Goal: Contribute content

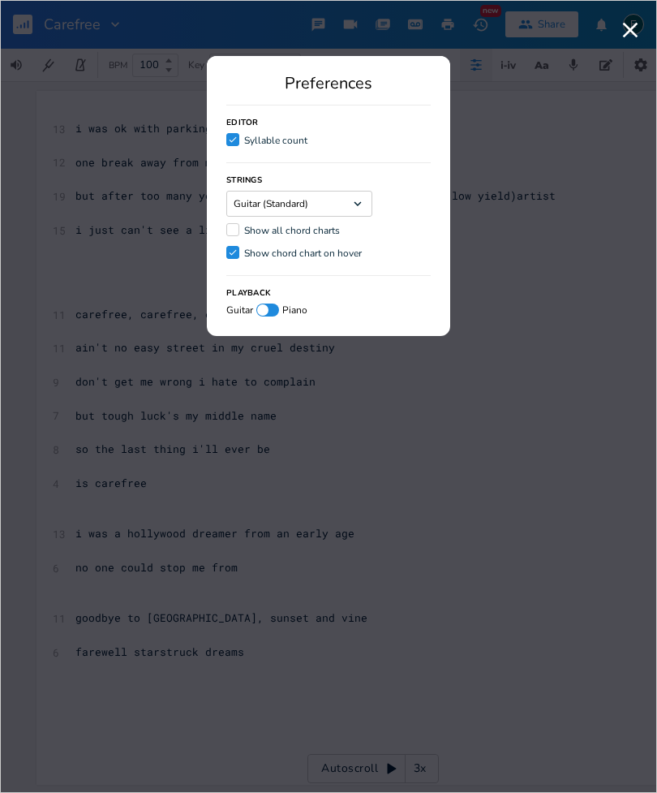
scroll to position [0, 29]
click at [621, 21] on icon "button" at bounding box center [630, 30] width 26 height 26
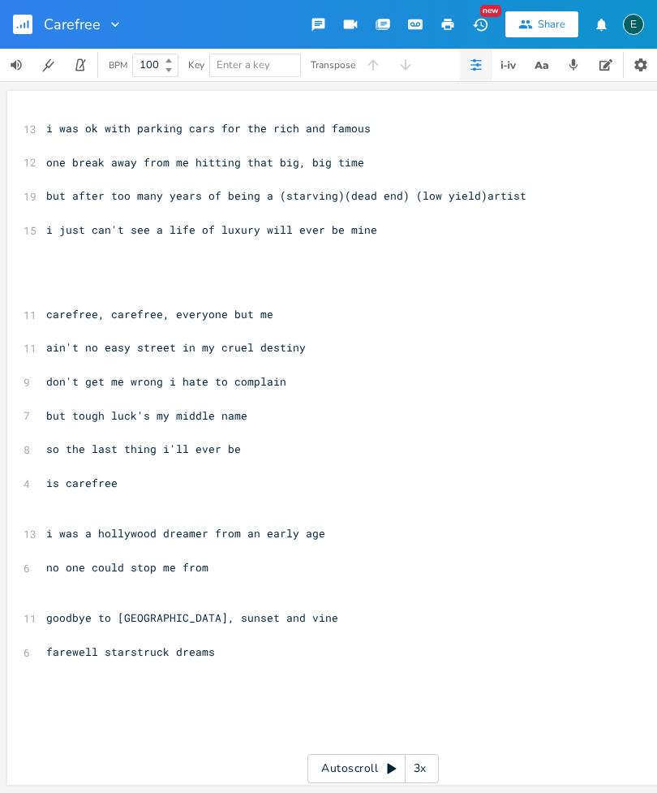
click at [485, 14] on div "New" at bounding box center [490, 11] width 21 height 12
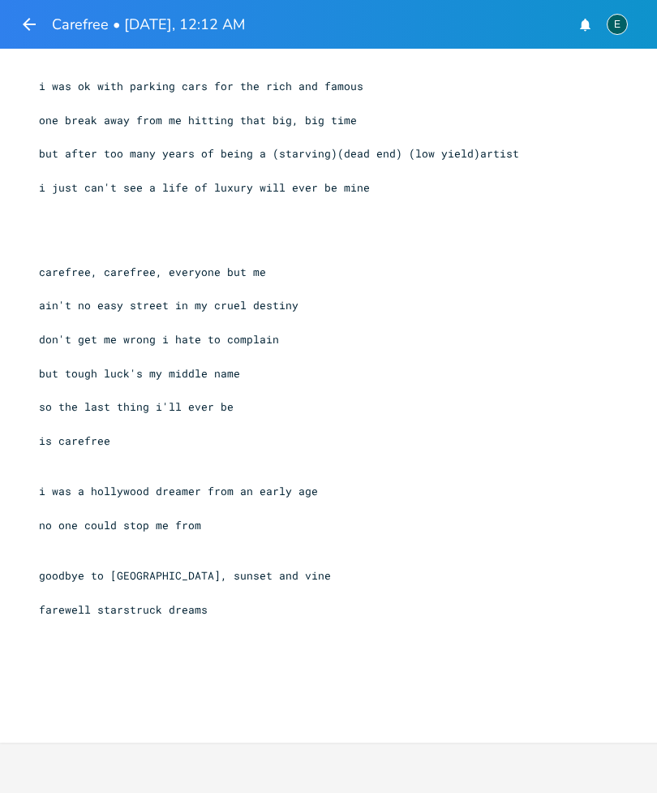
click at [29, 19] on icon "button" at bounding box center [29, 24] width 13 height 13
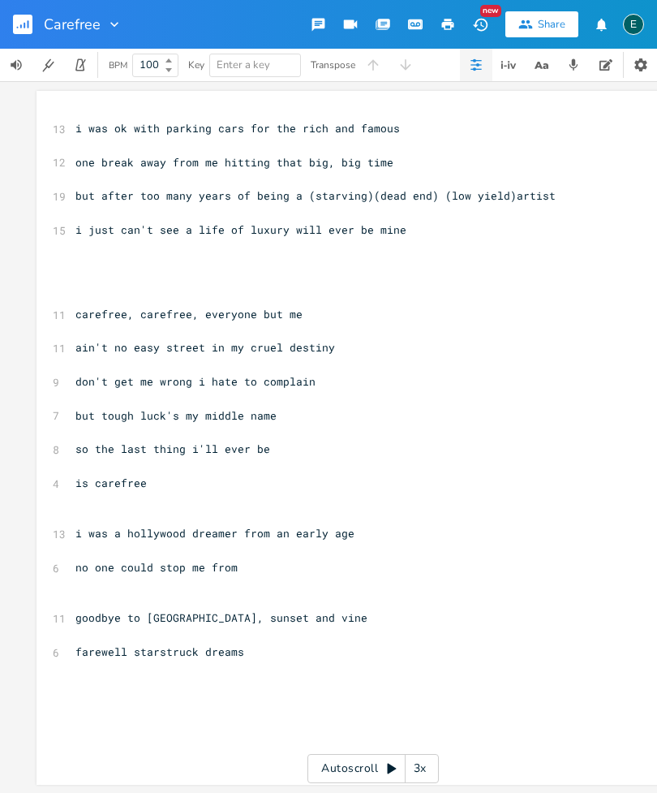
click at [475, 27] on icon "button" at bounding box center [480, 24] width 17 height 17
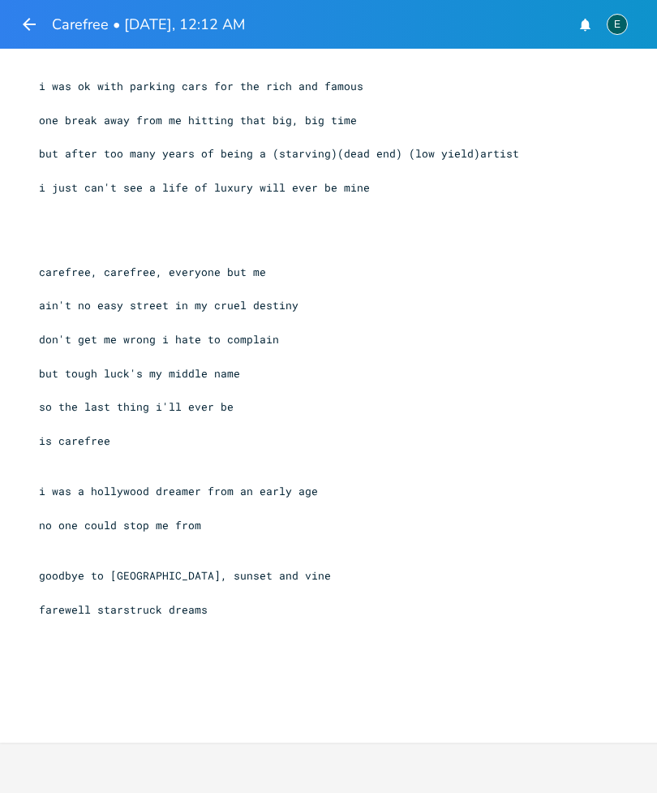
click at [32, 33] on icon "button" at bounding box center [28, 24] width 19 height 19
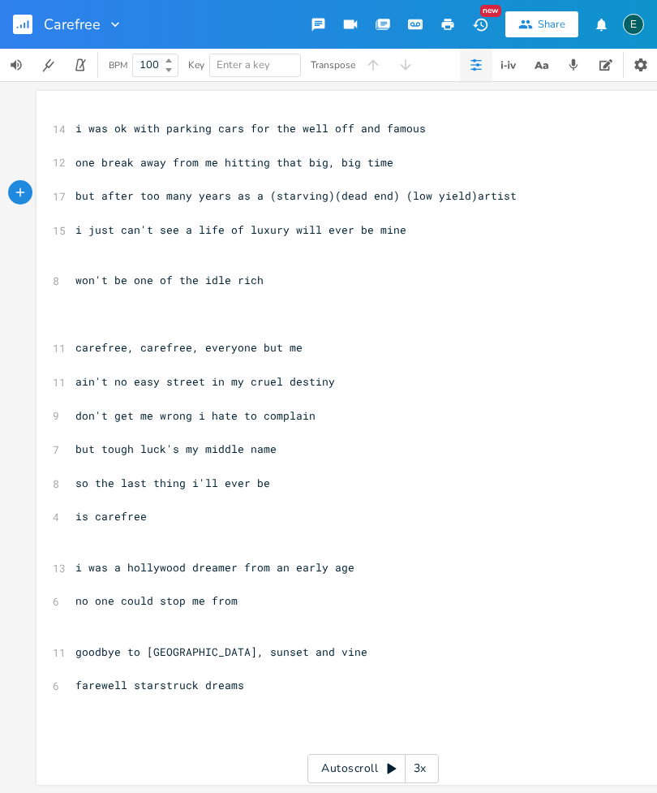
click at [62, 269] on div "xxxxxxxxxx 14 i was ok with parking cars for the well off and famous ​ 12 one b…" at bounding box center [373, 438] width 673 height 694
click at [73, 273] on pre "won't be one of the idle rich" at bounding box center [365, 280] width 586 height 17
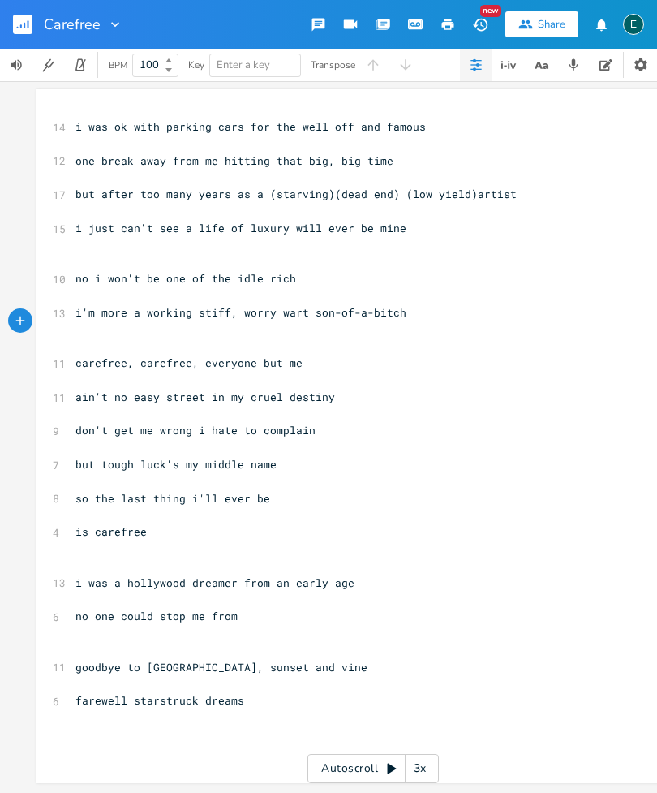
scroll to position [54, 0]
click at [285, 692] on pre "farewell starstruck dreams" at bounding box center [365, 700] width 586 height 17
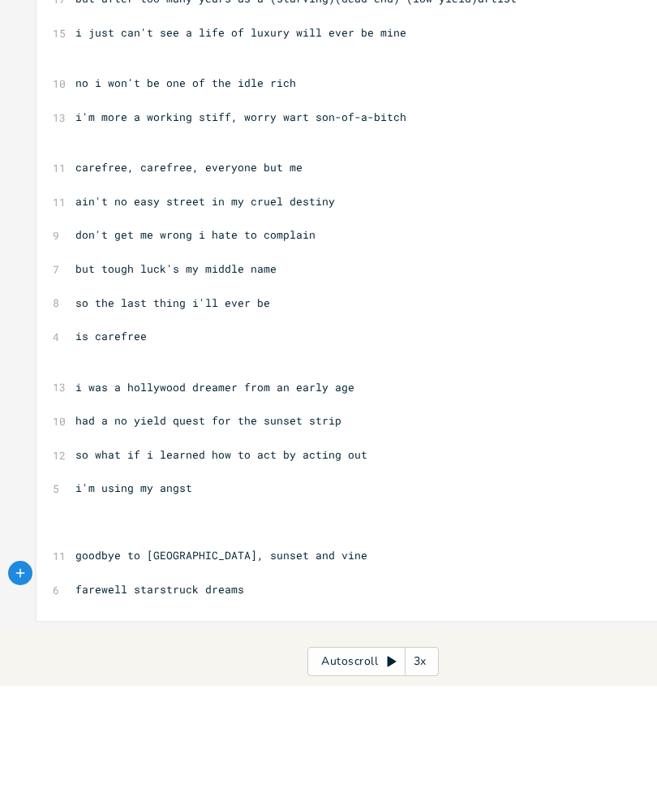
scroll to position [109, 0]
click at [67, 488] on div "xxxxxxxxxx 14 i was ok with parking cars for the well off and famous ​ 12 one b…" at bounding box center [373, 364] width 673 height 727
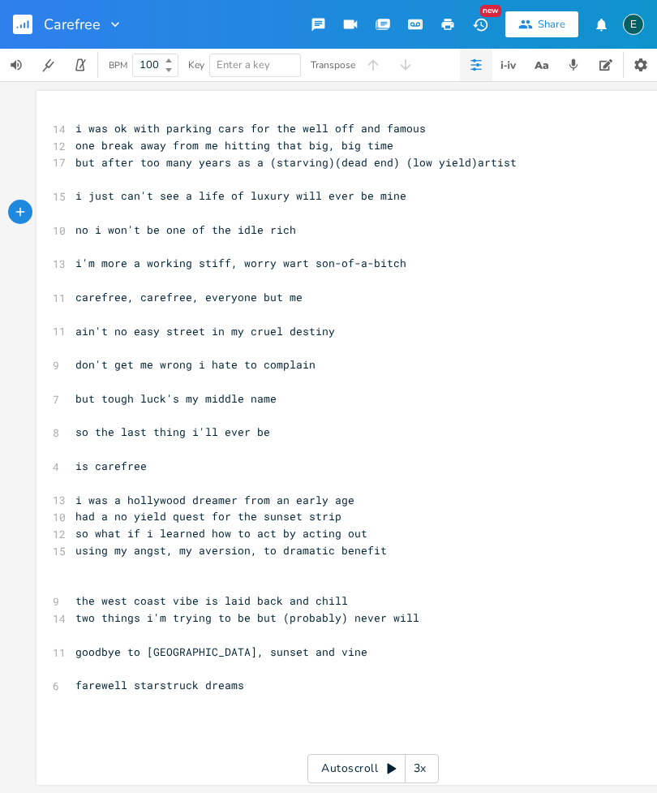
scroll to position [0, 0]
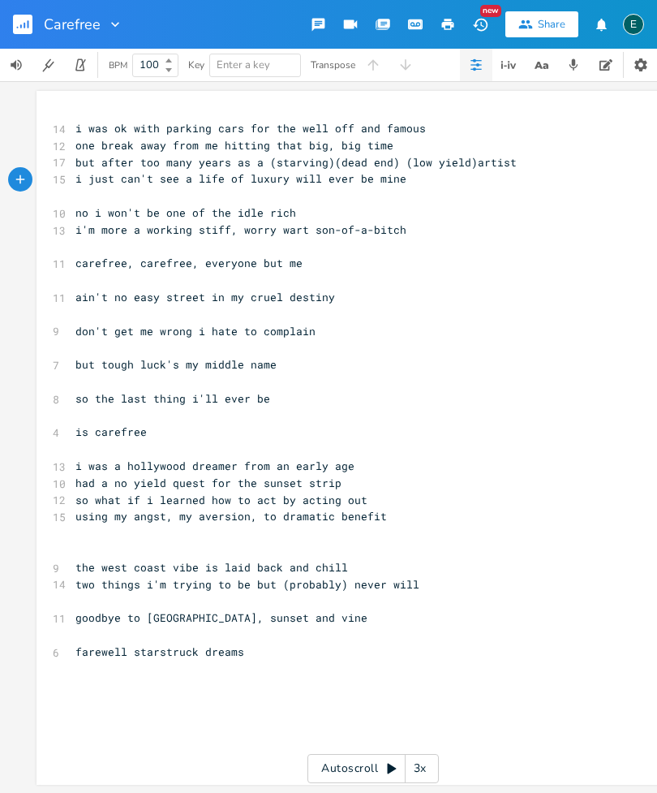
click at [74, 289] on pre "ain't no easy street in my cruel destiny" at bounding box center [365, 297] width 586 height 17
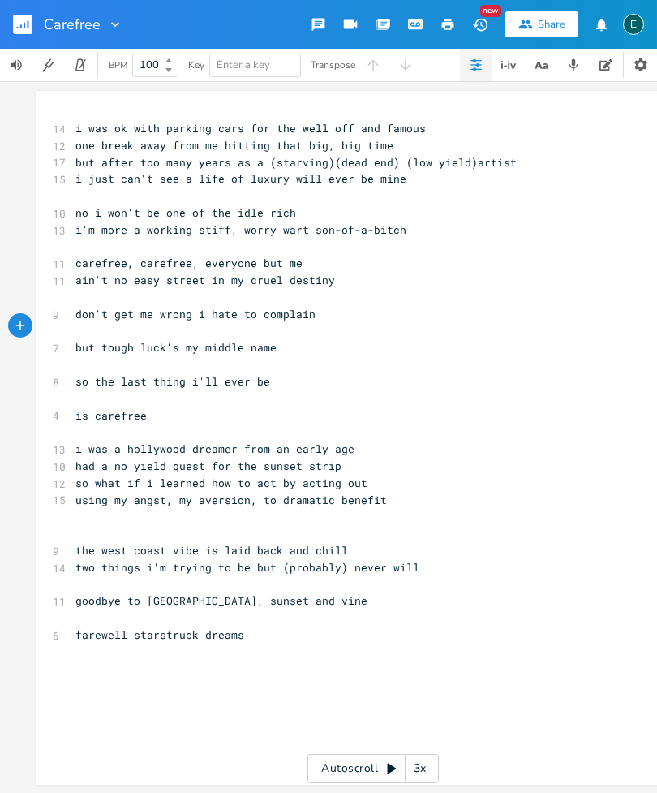
click at [72, 306] on pre "don't get me wrong i hate to complain" at bounding box center [365, 314] width 586 height 17
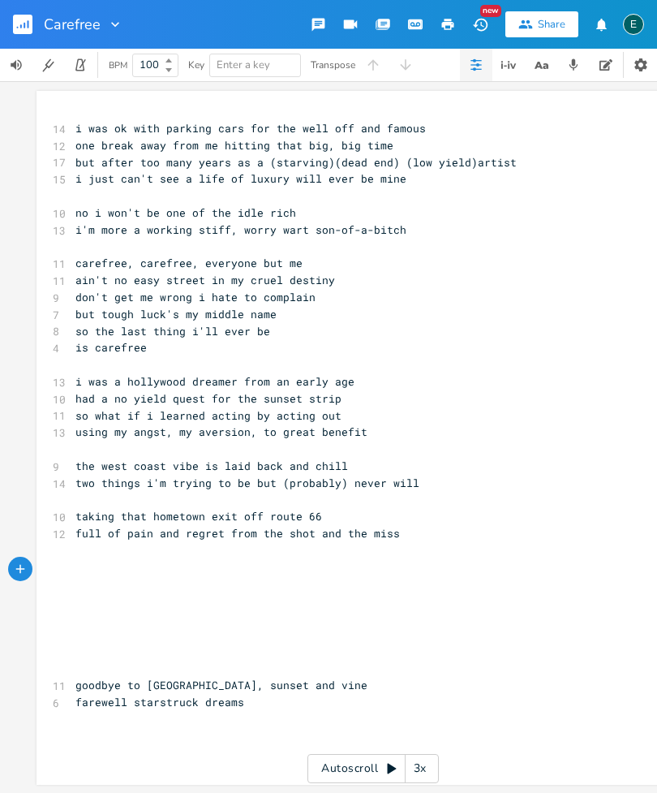
click at [316, 30] on icon "button" at bounding box center [318, 24] width 15 height 15
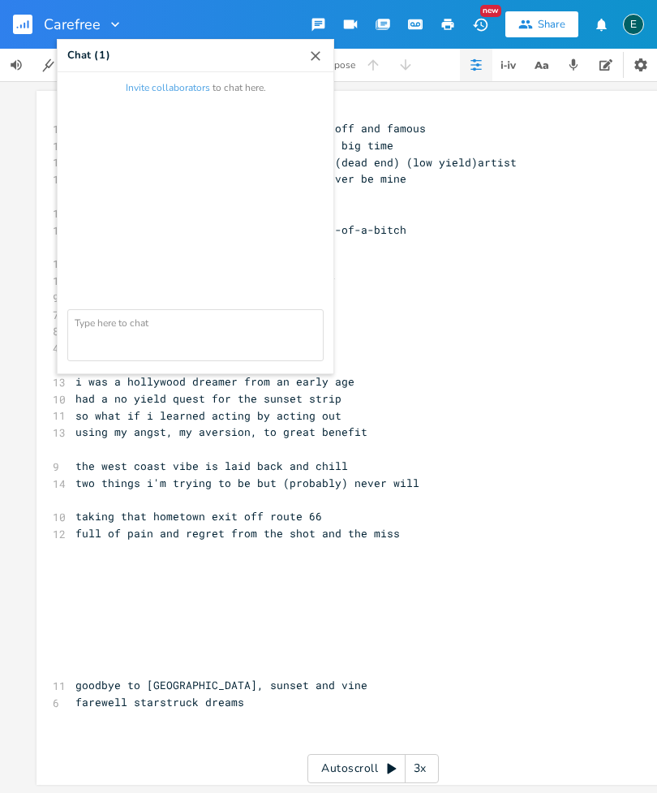
click at [318, 59] on icon "button" at bounding box center [315, 56] width 16 height 16
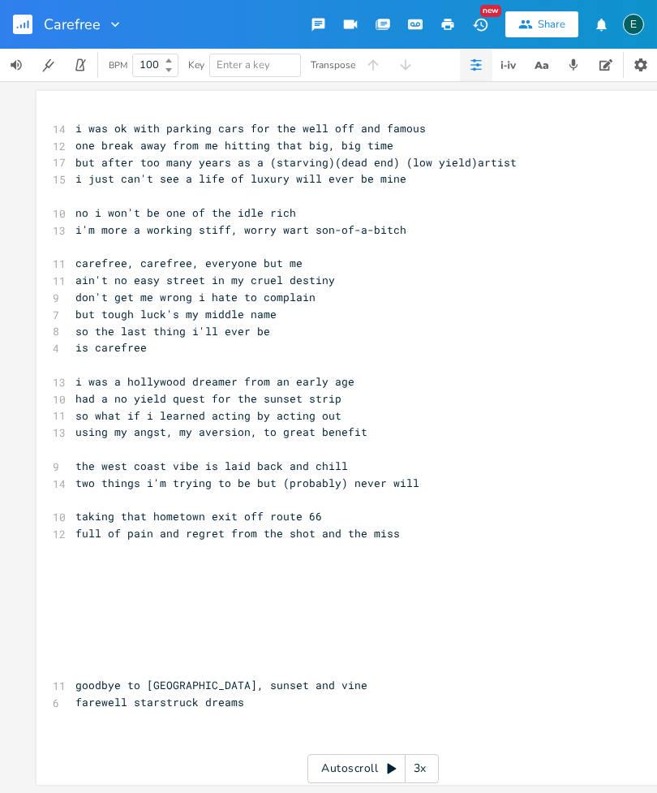
click at [389, 24] on icon "button" at bounding box center [384, 23] width 12 height 9
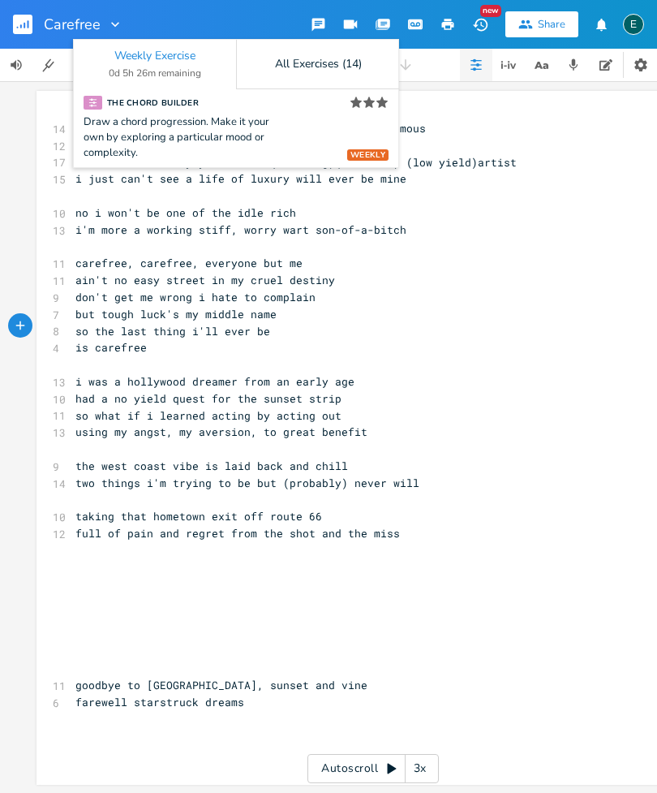
click at [30, 205] on div "xxxxxxxxxx 14 i was ok with parking cars for the well off and famous 12 one bre…" at bounding box center [373, 436] width 746 height 711
click at [263, 126] on div "Draw a chord progression. Make it your own by exploring a particular mood or co…" at bounding box center [185, 137] width 203 height 46
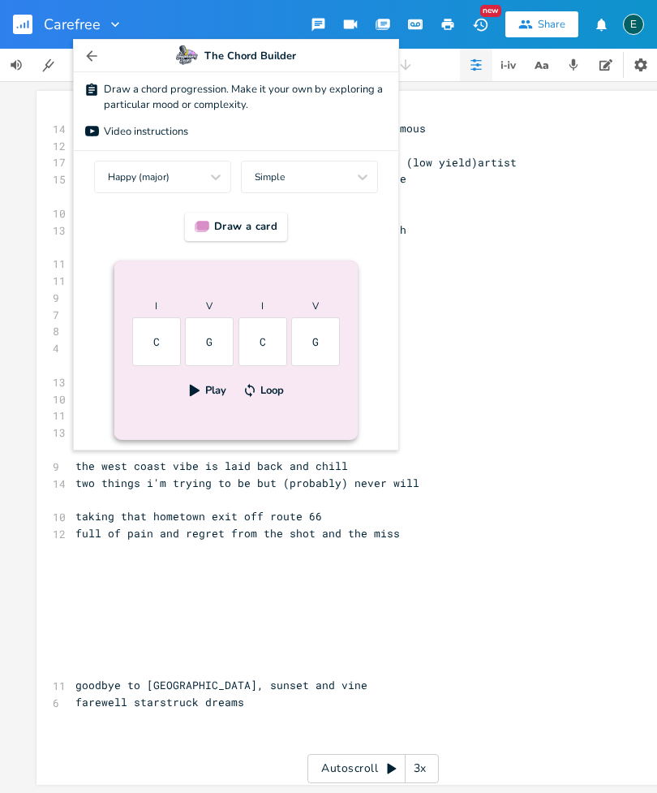
click at [88, 66] on button "button" at bounding box center [92, 56] width 16 height 32
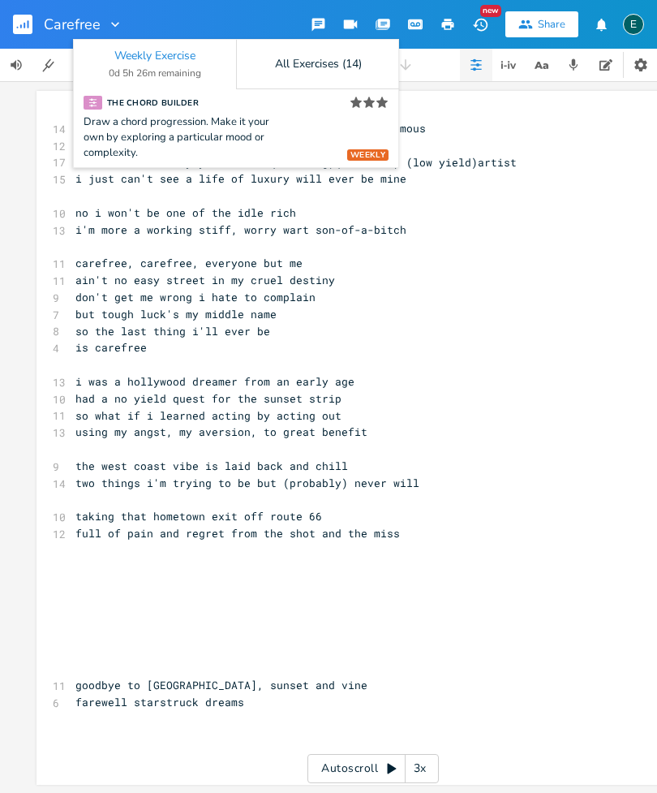
click at [344, 124] on div "Draw a chord progression. Make it your own by exploring a particular mood or co…" at bounding box center [236, 137] width 305 height 46
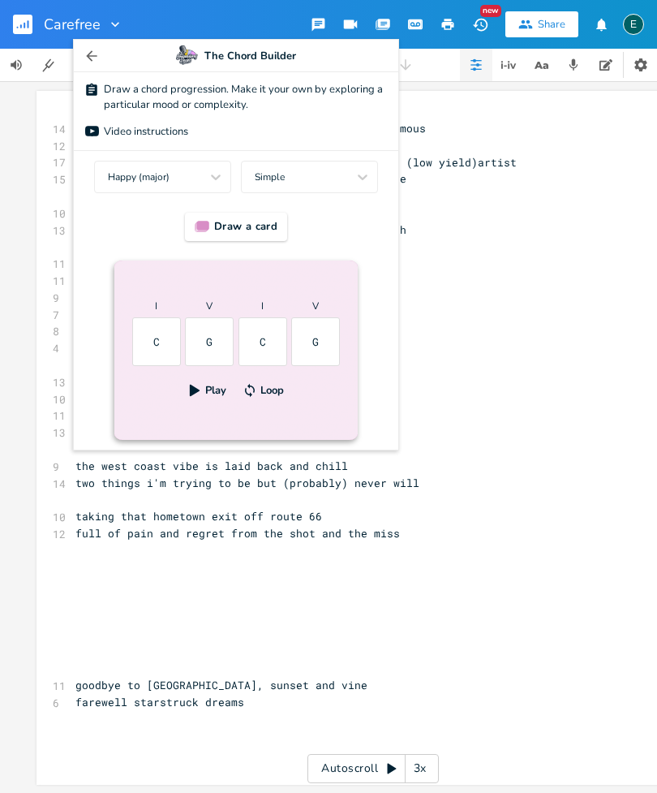
click at [92, 57] on icon "button" at bounding box center [92, 56] width 16 height 16
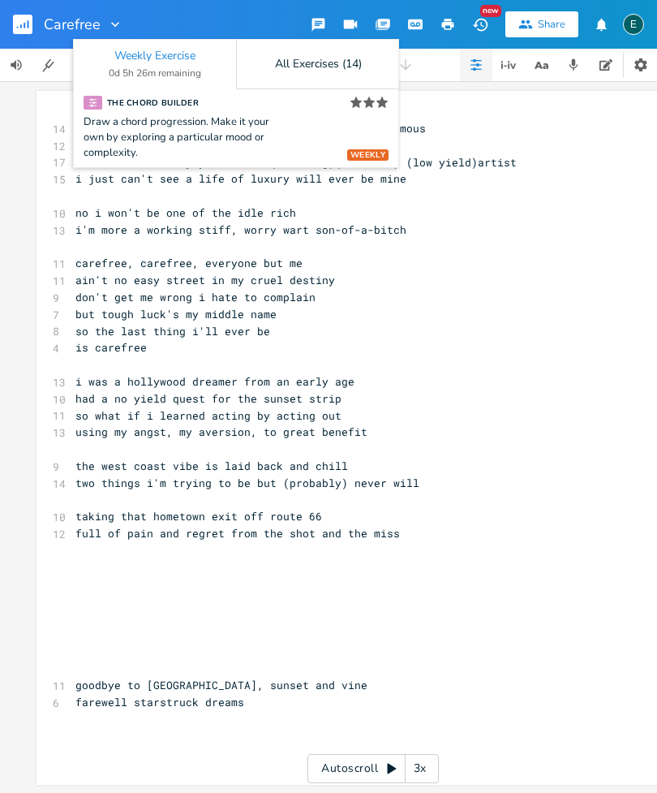
click at [393, 31] on button "button" at bounding box center [383, 24] width 32 height 29
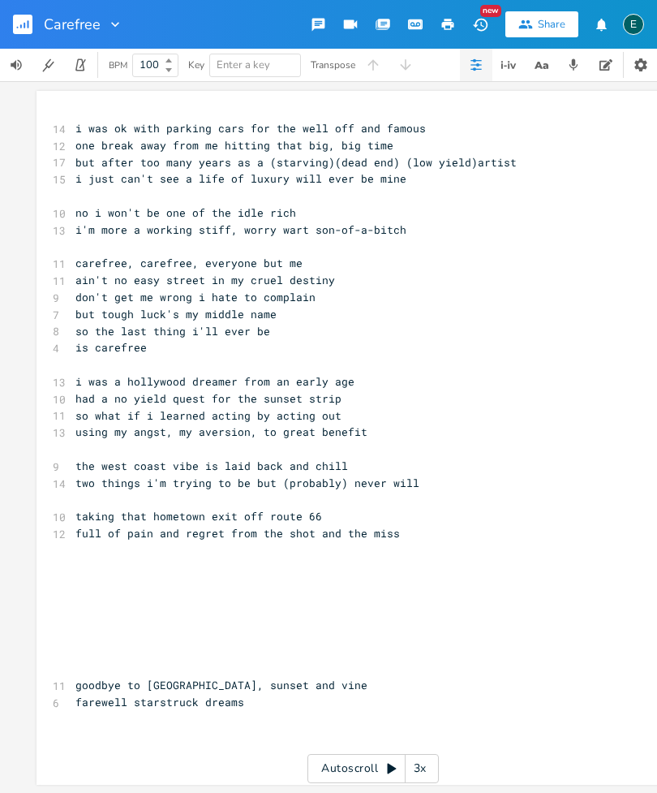
click at [550, 18] on div "Share" at bounding box center [552, 24] width 28 height 15
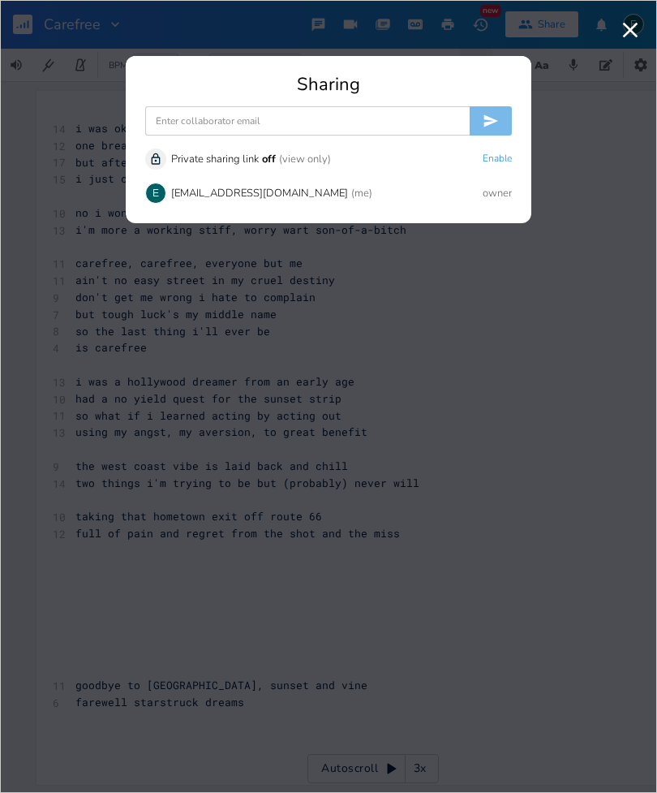
click at [621, 41] on icon "button" at bounding box center [630, 30] width 26 height 26
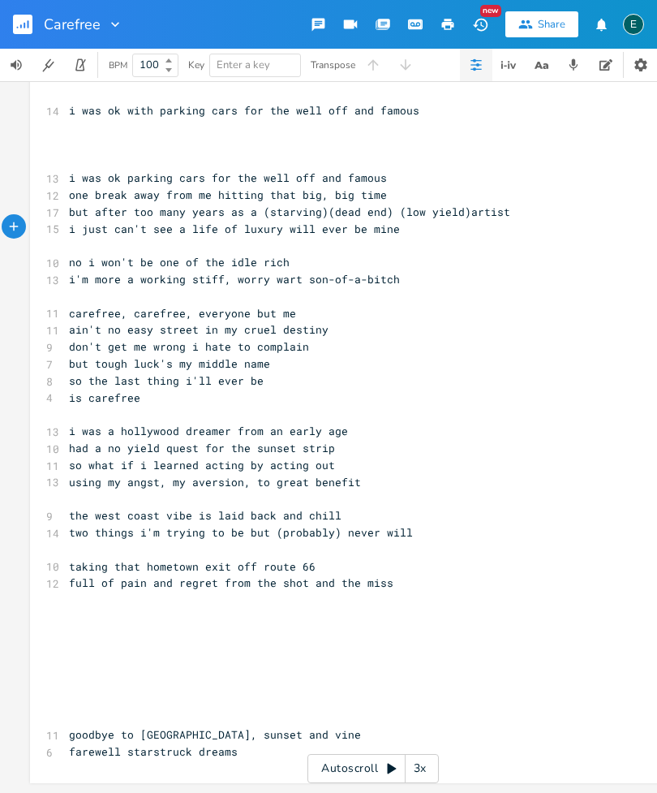
scroll to position [37, 0]
